Goal: Communication & Community: Answer question/provide support

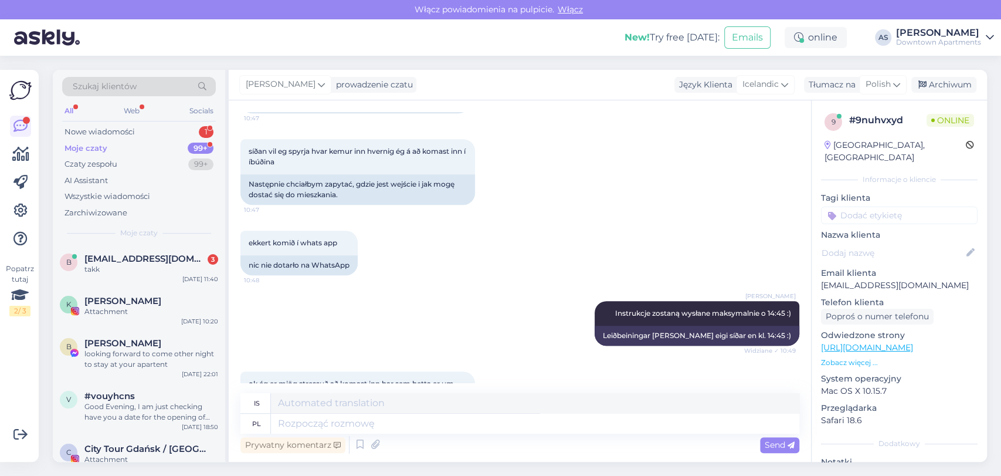
scroll to position [1089, 0]
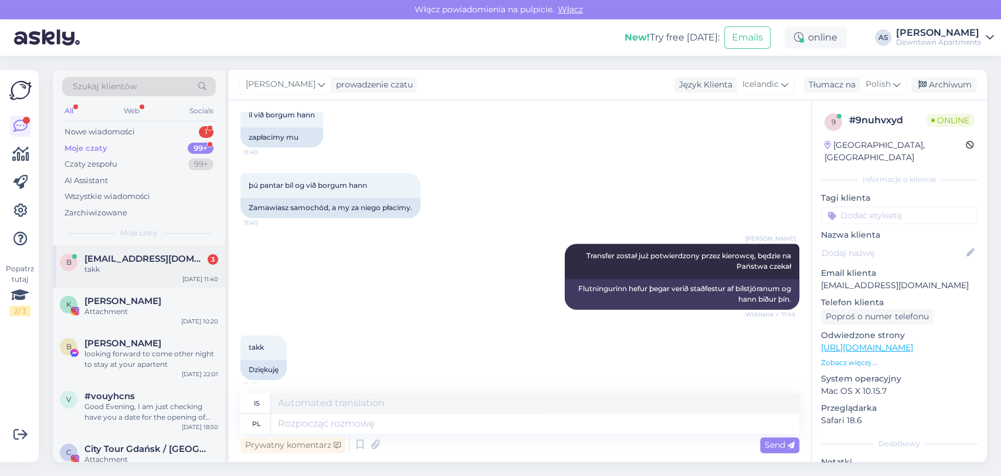
click at [169, 264] on div "takk" at bounding box center [151, 269] width 134 height 11
click at [99, 156] on div "Czaty zespołu 99+" at bounding box center [139, 164] width 154 height 16
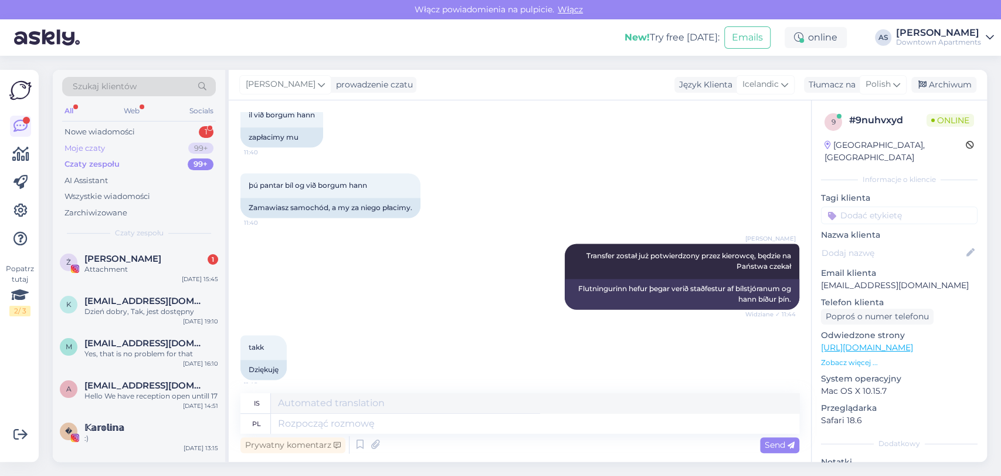
click at [99, 152] on div "Moje czaty" at bounding box center [85, 149] width 40 height 12
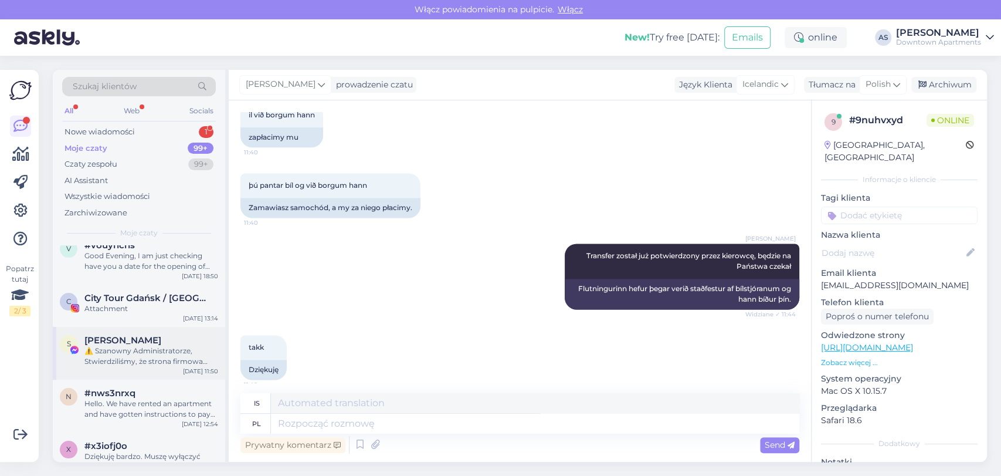
scroll to position [326, 0]
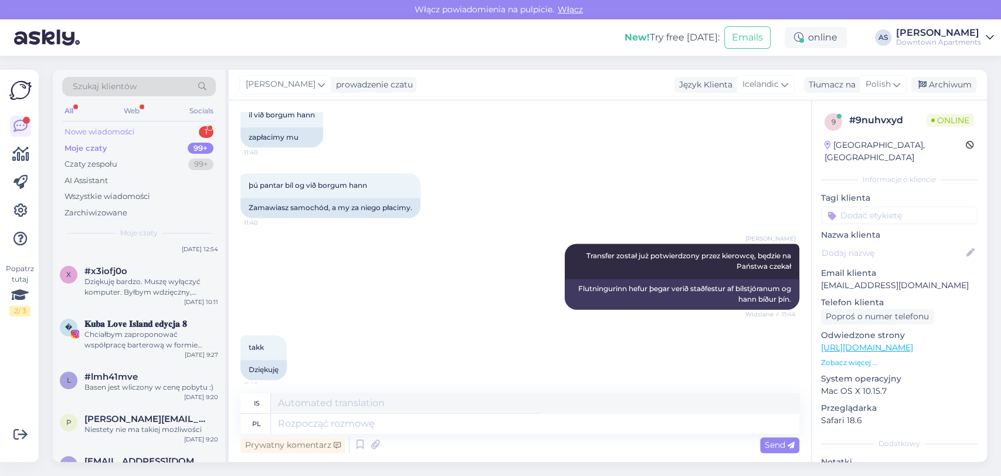
click at [123, 131] on div "Nowe wiadomości" at bounding box center [100, 132] width 70 height 12
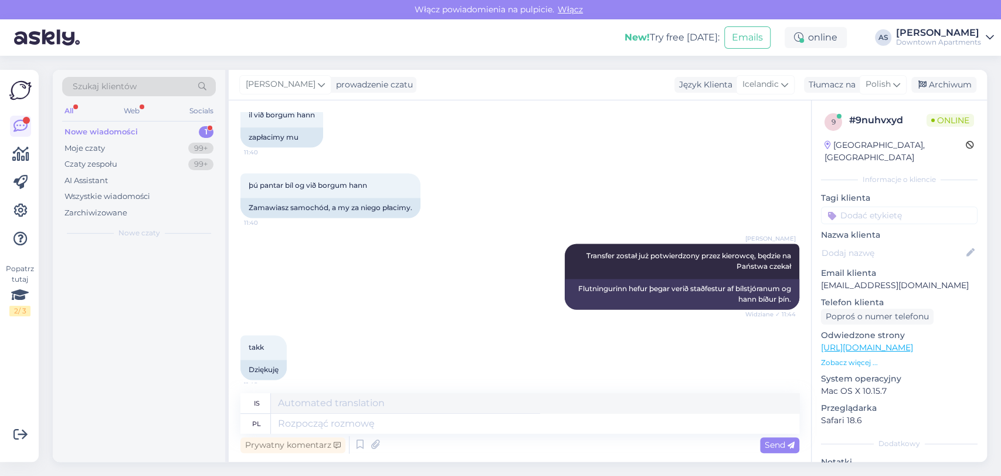
scroll to position [0, 0]
click at [118, 278] on div "k #kajp93wv 3 [EMAIL_ADDRESS][DOMAIN_NAME] [DATE] 11:43" at bounding box center [139, 266] width 172 height 42
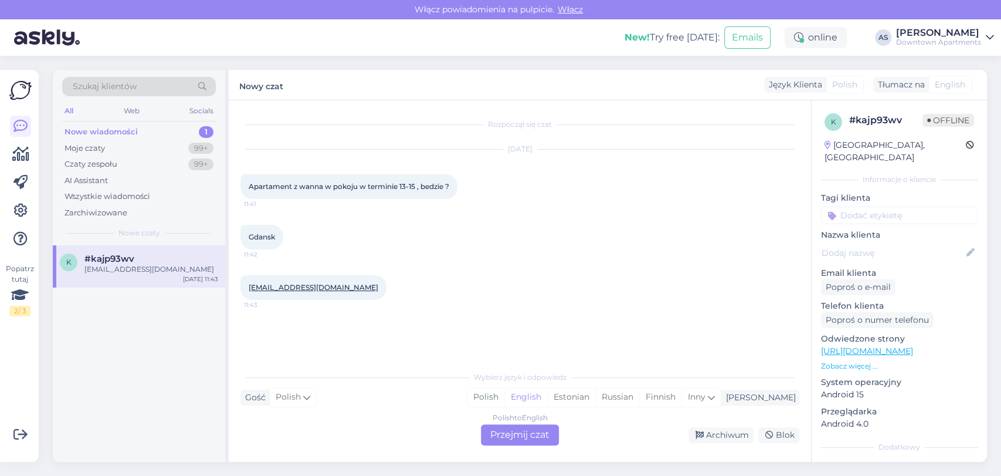
click at [530, 441] on div "Polish to English Przejmij czat" at bounding box center [520, 434] width 78 height 21
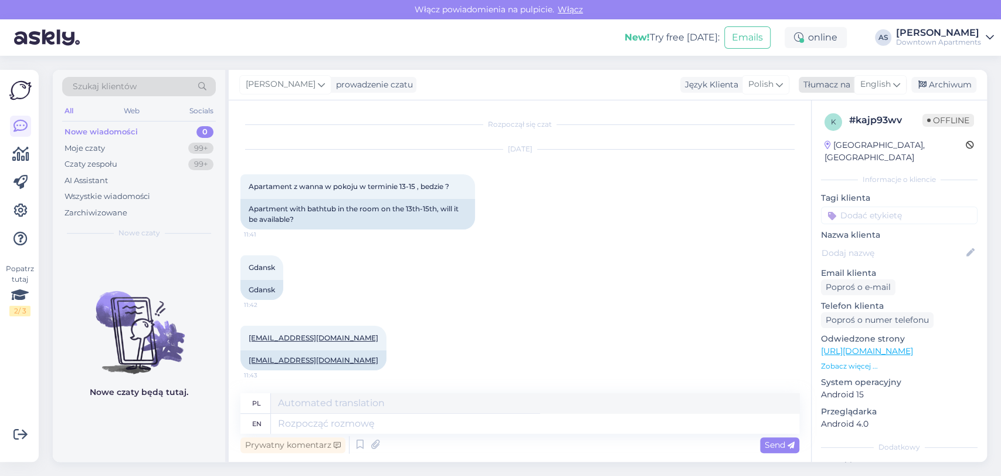
click at [883, 90] on span "English" at bounding box center [875, 84] width 31 height 13
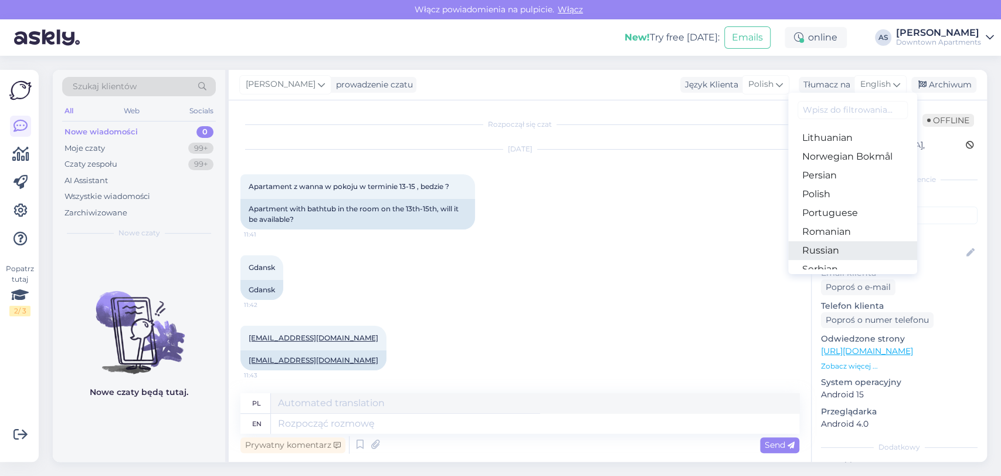
scroll to position [391, 0]
click at [819, 159] on link "Polish" at bounding box center [852, 159] width 129 height 19
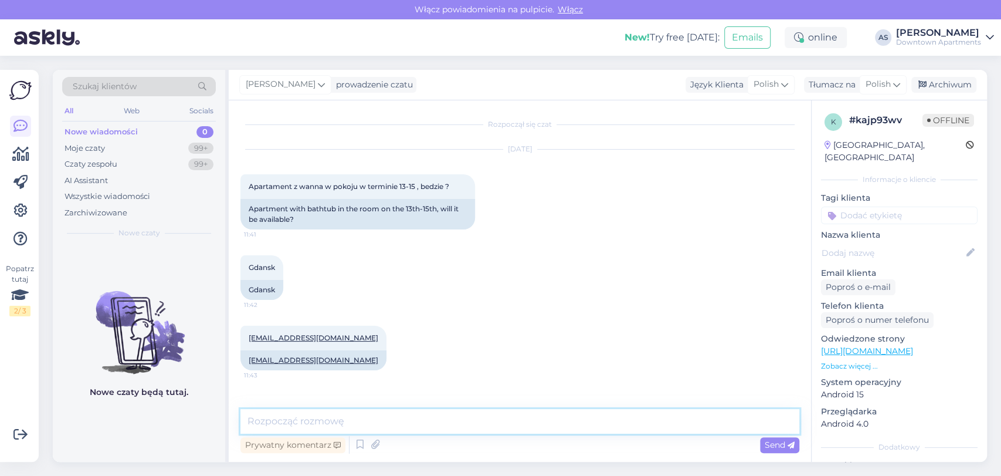
click at [587, 423] on textarea at bounding box center [519, 421] width 559 height 25
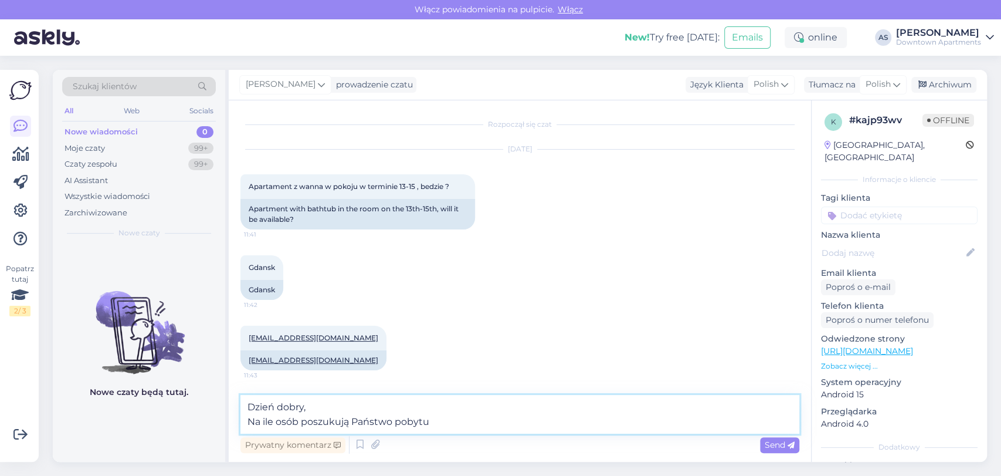
type textarea "Dzień dobry, Na ile osób poszukują Państwo pobytu?"
